Goal: Transaction & Acquisition: Obtain resource

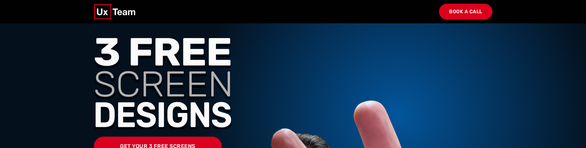
click at [398, 117] on div "Get Your 3 Free Screens Give us 1 week to show you what your app could look lik…" at bounding box center [293, 123] width 406 height 200
